Goal: Task Accomplishment & Management: Use online tool/utility

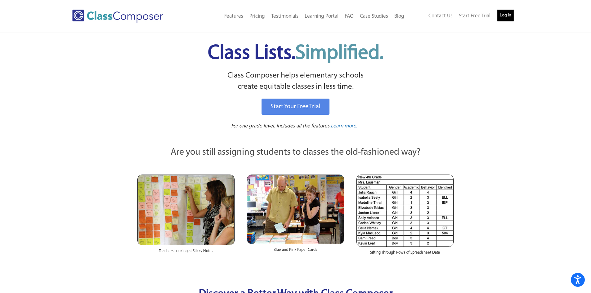
click at [510, 16] on link "Log In" at bounding box center [506, 15] width 18 height 12
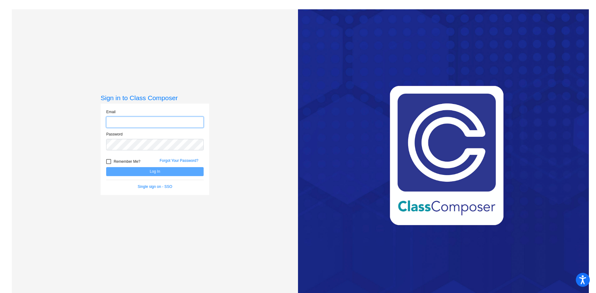
type input "[EMAIL_ADDRESS][DOMAIN_NAME]"
click at [156, 172] on button "Log In" at bounding box center [154, 171] width 97 height 9
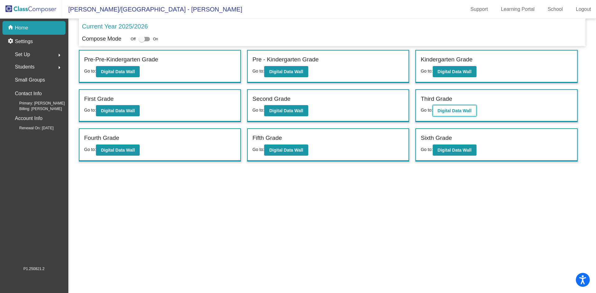
click at [464, 111] on b "Digital Data Wall" at bounding box center [455, 110] width 34 height 5
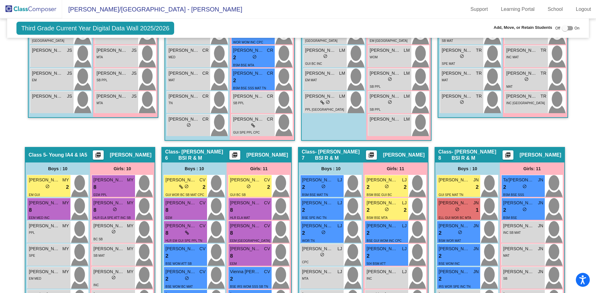
scroll to position [373, 0]
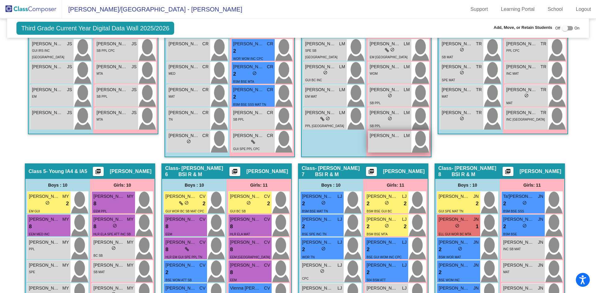
click at [387, 141] on div "[PERSON_NAME] lock do_not_disturb_alt" at bounding box center [389, 142] width 43 height 22
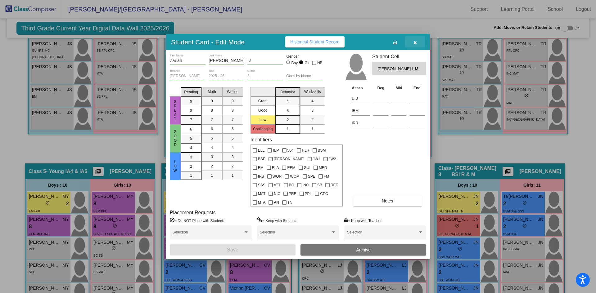
click at [415, 43] on icon "button" at bounding box center [415, 42] width 3 height 4
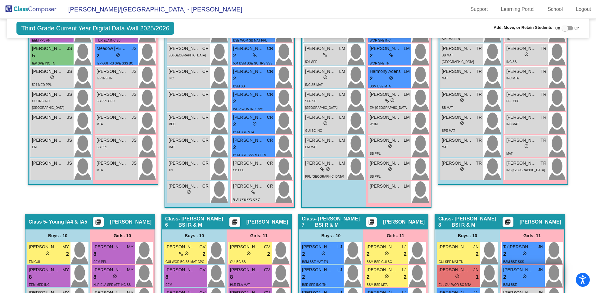
scroll to position [310, 0]
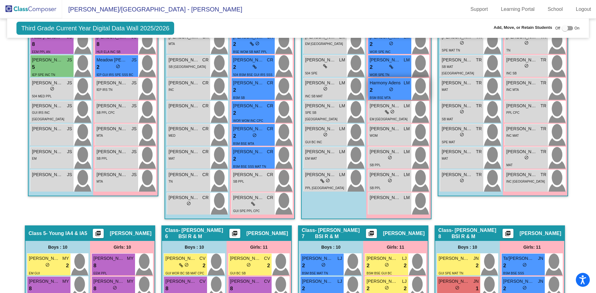
click at [384, 90] on div "2 lock do_not_disturb_alt" at bounding box center [390, 90] width 40 height 8
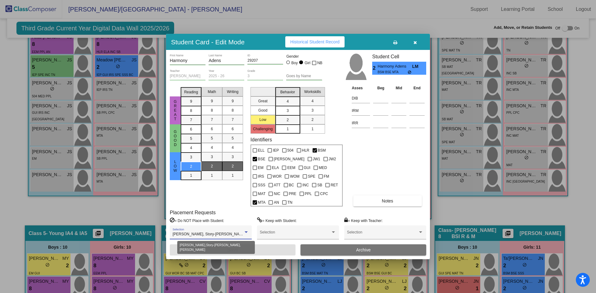
click at [244, 232] on div at bounding box center [246, 232] width 6 height 4
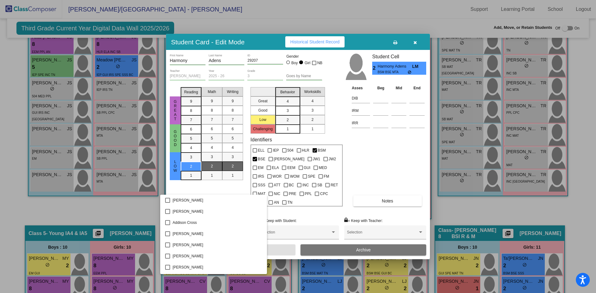
scroll to position [1430, 0]
click at [414, 43] on div at bounding box center [298, 146] width 596 height 293
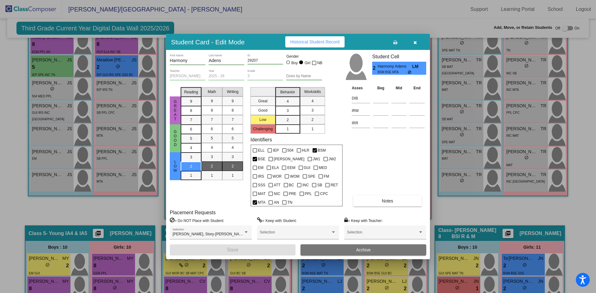
click at [414, 42] on icon "button" at bounding box center [415, 42] width 3 height 4
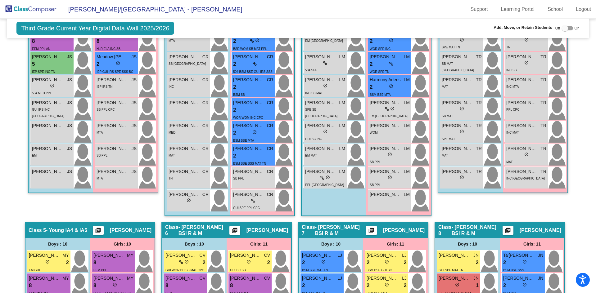
scroll to position [310, 0]
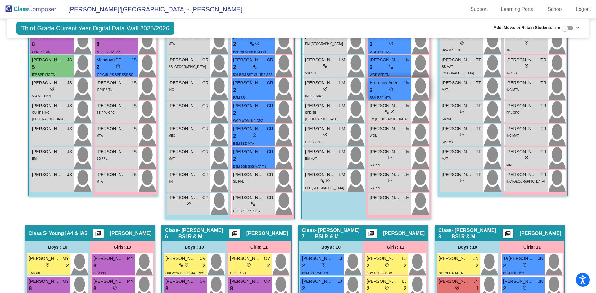
click at [374, 93] on div "2 lock do_not_disturb_alt" at bounding box center [390, 90] width 40 height 8
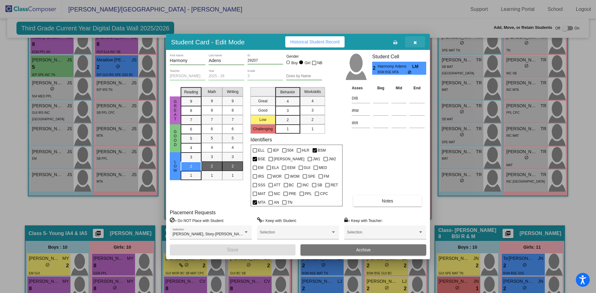
click at [416, 43] on icon "button" at bounding box center [415, 42] width 3 height 4
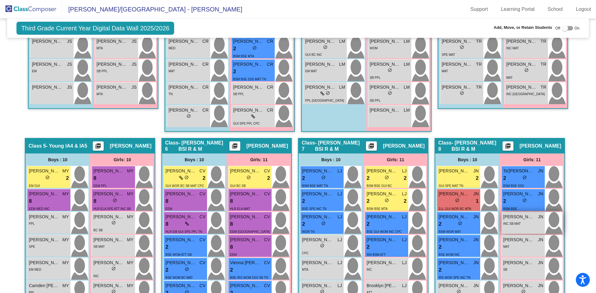
scroll to position [404, 0]
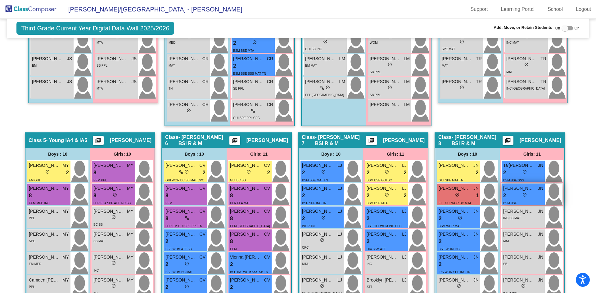
click at [510, 199] on div "2 lock do_not_disturb_alt" at bounding box center [523, 196] width 40 height 8
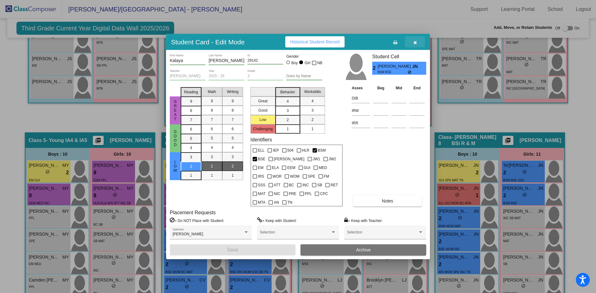
click at [415, 41] on icon "button" at bounding box center [415, 42] width 3 height 4
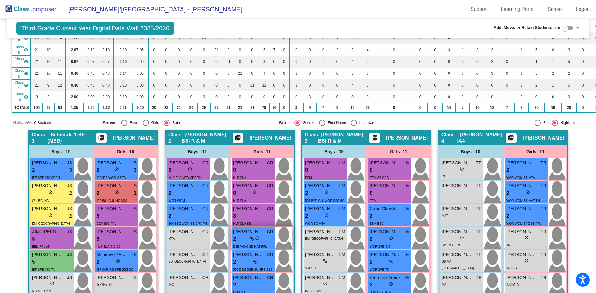
scroll to position [0, 0]
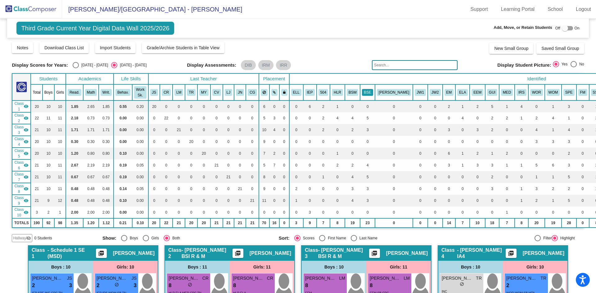
click at [368, 90] on button "BSE" at bounding box center [367, 92] width 11 height 7
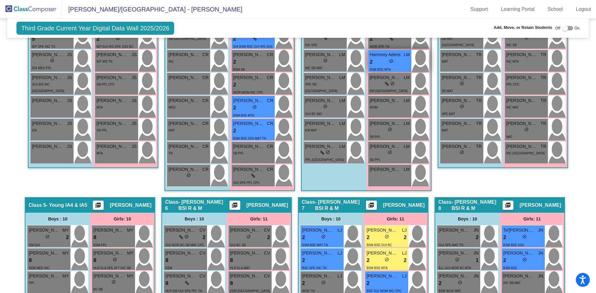
scroll to position [342, 0]
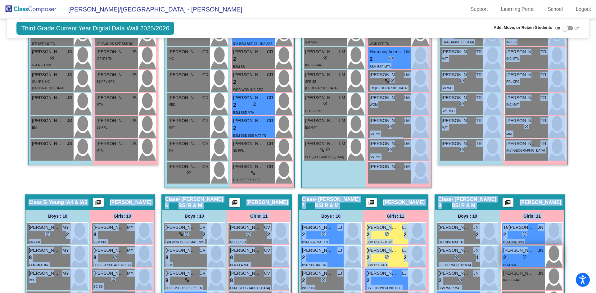
drag, startPoint x: 383, startPoint y: 57, endPoint x: 524, endPoint y: 250, distance: 238.4
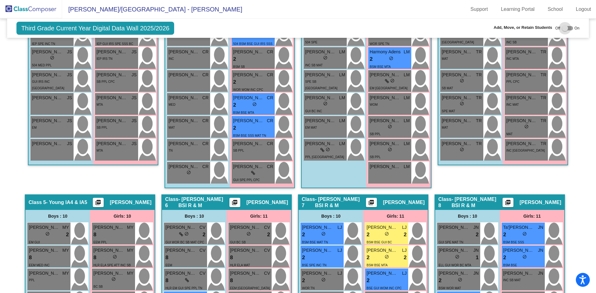
click at [564, 25] on div at bounding box center [565, 28] width 6 height 6
checkbox input "true"
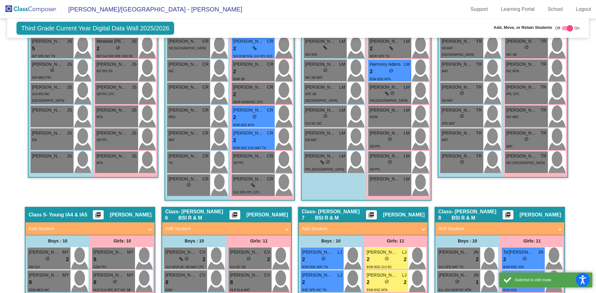
scroll to position [354, 0]
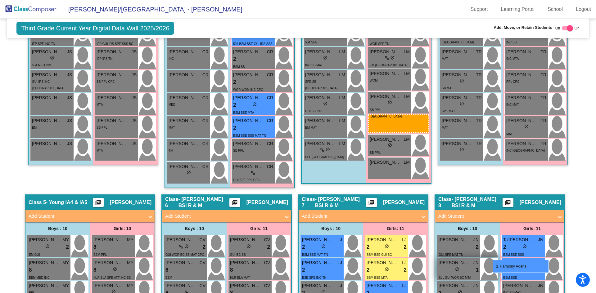
drag, startPoint x: 373, startPoint y: 55, endPoint x: 493, endPoint y: 260, distance: 237.4
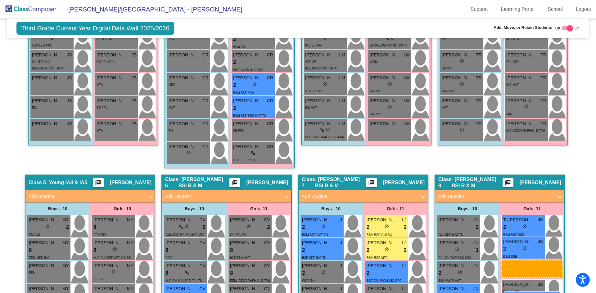
scroll to position [376, 0]
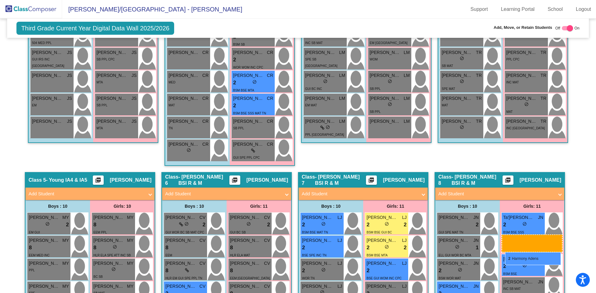
drag, startPoint x: 393, startPoint y: 86, endPoint x: 505, endPoint y: 252, distance: 200.4
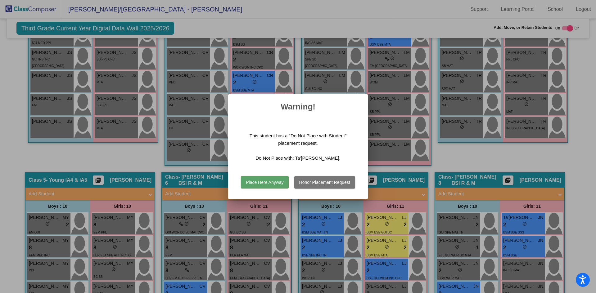
click at [274, 182] on button "Place Here Anyway" at bounding box center [264, 182] width 47 height 12
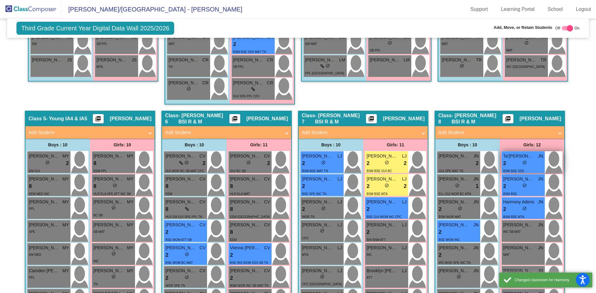
scroll to position [438, 0]
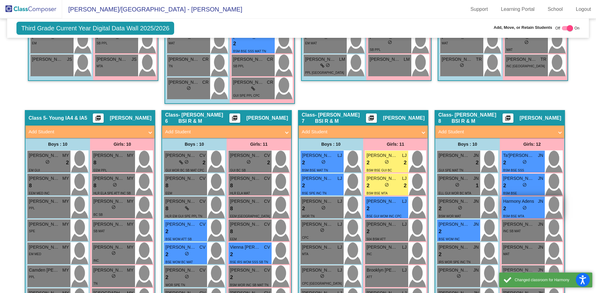
click at [519, 208] on div "2 lock do_not_disturb_alt" at bounding box center [523, 209] width 40 height 8
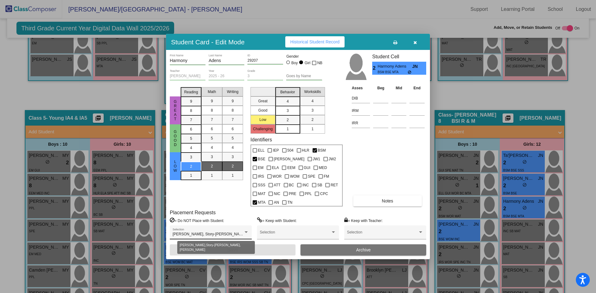
click at [191, 234] on span "[PERSON_NAME], Story-[PERSON_NAME], [PERSON_NAME]" at bounding box center [226, 234] width 106 height 4
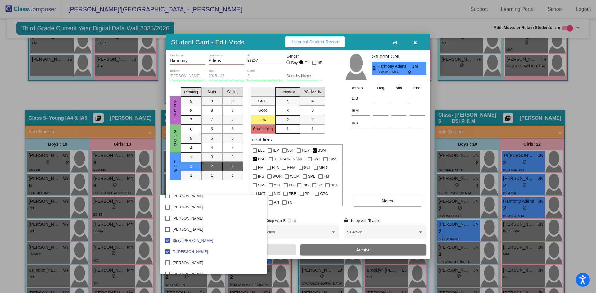
scroll to position [1927, 0]
click at [166, 241] on mat-pseudo-checkbox at bounding box center [167, 240] width 5 height 5
click at [277, 252] on div at bounding box center [298, 146] width 596 height 293
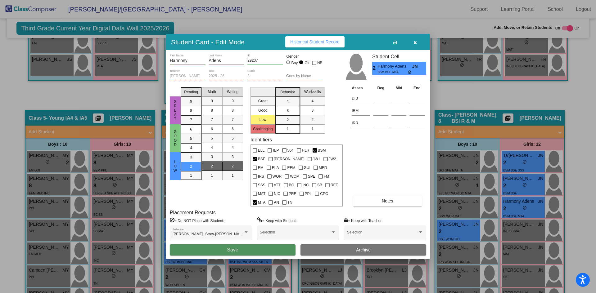
click at [274, 252] on button "Save" at bounding box center [233, 250] width 126 height 11
